Goal: Check status: Check status

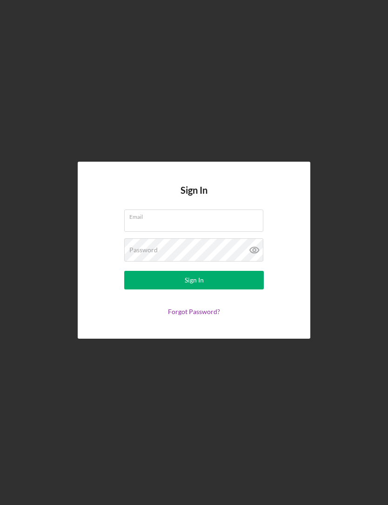
click at [239, 232] on input "Email" at bounding box center [193, 221] width 139 height 22
type input "[EMAIL_ADDRESS][DOMAIN_NAME]"
click at [194, 290] on button "Sign In" at bounding box center [194, 280] width 140 height 19
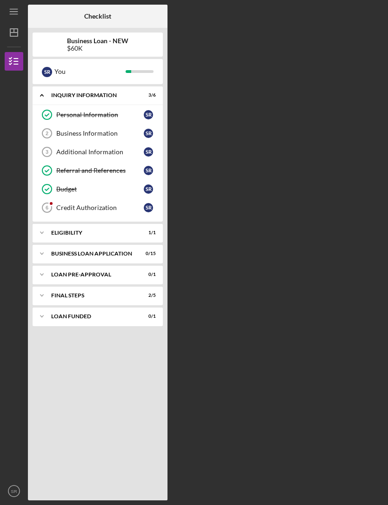
click at [0, 193] on div "Icon/Menu Checklist Checklist Business Loan - NEW $60K S R You Icon/Expander IN…" at bounding box center [194, 252] width 388 height 505
click at [5, 219] on div at bounding box center [14, 174] width 19 height 206
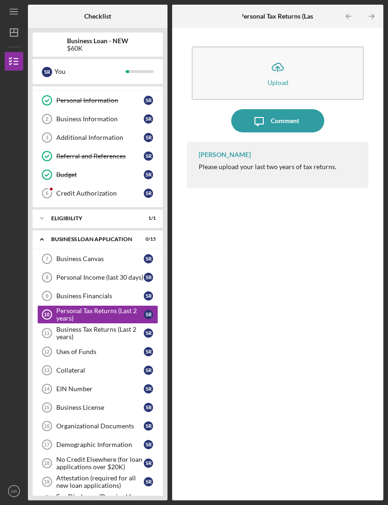
scroll to position [15, 0]
